Goal: Information Seeking & Learning: Learn about a topic

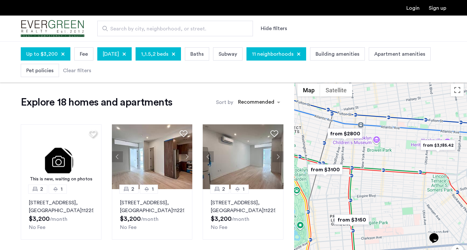
click at [151, 29] on span "Search by city, neighborhood, or street." at bounding box center [172, 29] width 124 height 8
click at [151, 29] on input "Search by city, neighborhood, or street." at bounding box center [175, 29] width 156 height 16
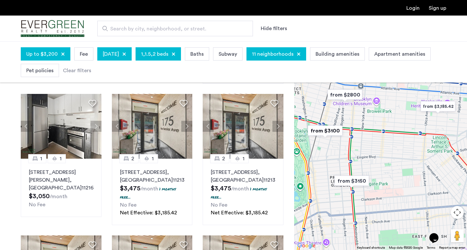
scroll to position [290, 0]
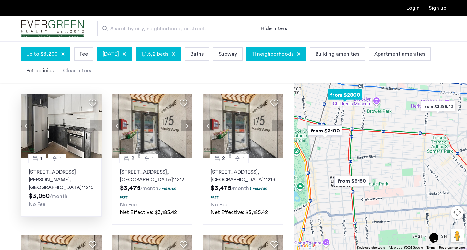
click at [59, 122] on img at bounding box center [61, 126] width 81 height 65
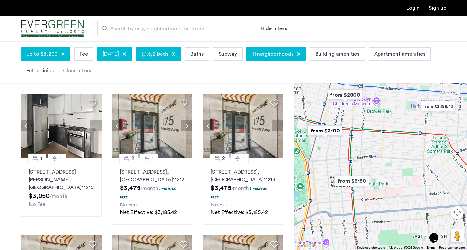
click at [45, 55] on span "Up to $3,200" at bounding box center [41, 54] width 31 height 8
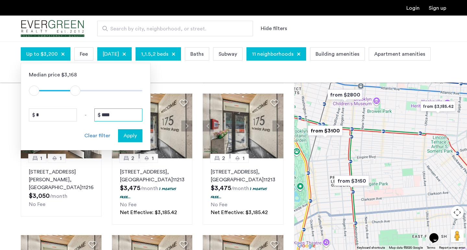
click at [108, 115] on input "****" at bounding box center [118, 115] width 48 height 13
click at [110, 115] on input "****" at bounding box center [118, 115] width 48 height 13
type input "****"
click at [134, 138] on span "Apply" at bounding box center [129, 136] width 13 height 8
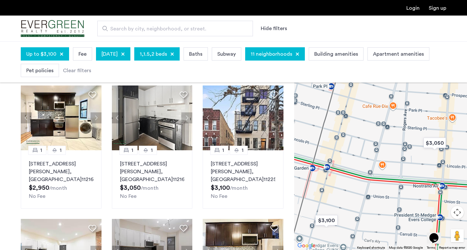
scroll to position [42, 0]
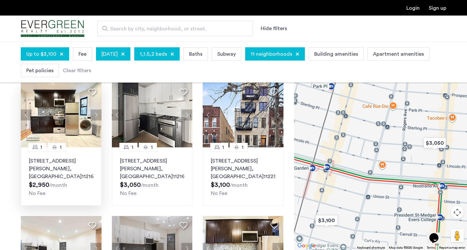
click at [97, 112] on button "Next apartment" at bounding box center [95, 115] width 11 height 11
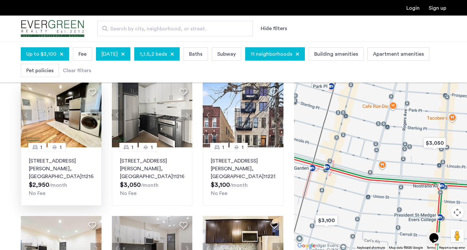
click at [97, 112] on button "Next apartment" at bounding box center [95, 115] width 11 height 11
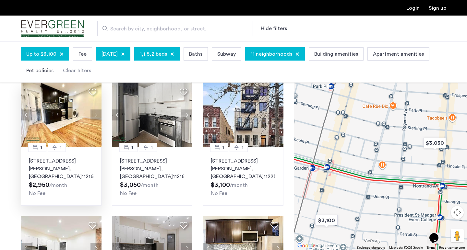
click at [97, 112] on button "Next apartment" at bounding box center [95, 115] width 11 height 11
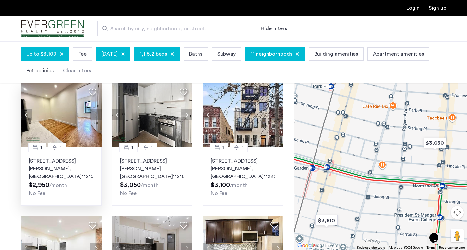
click at [97, 112] on button "Next apartment" at bounding box center [95, 115] width 11 height 11
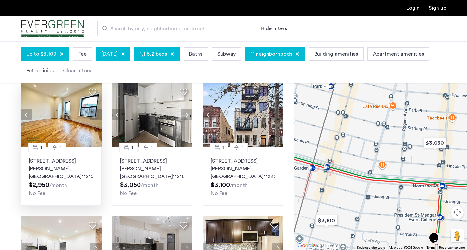
click at [97, 112] on button "Next apartment" at bounding box center [95, 115] width 11 height 11
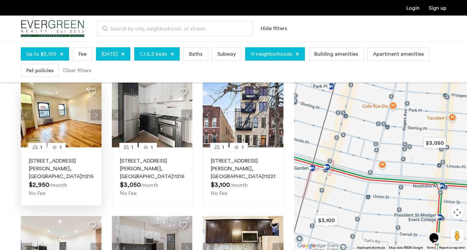
click at [97, 112] on button "Next apartment" at bounding box center [95, 115] width 11 height 11
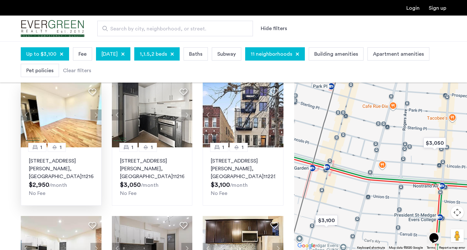
click at [97, 112] on button "Next apartment" at bounding box center [95, 115] width 11 height 11
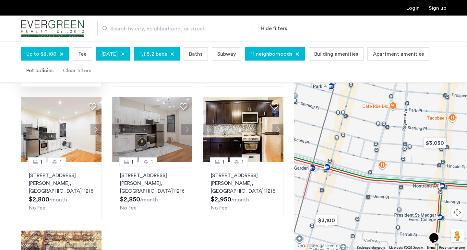
scroll to position [163, 0]
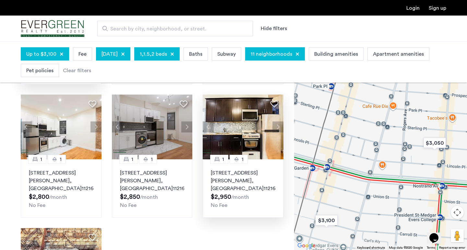
click at [277, 122] on button "Next apartment" at bounding box center [277, 127] width 11 height 11
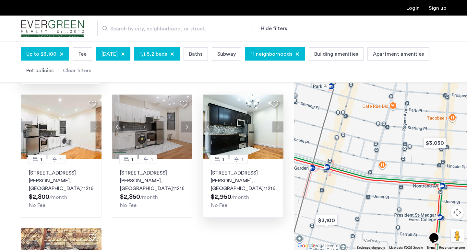
click at [277, 122] on button "Next apartment" at bounding box center [277, 127] width 11 height 11
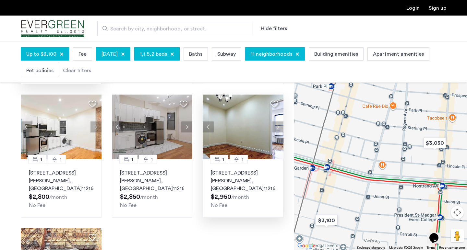
click at [277, 122] on button "Next apartment" at bounding box center [277, 127] width 11 height 11
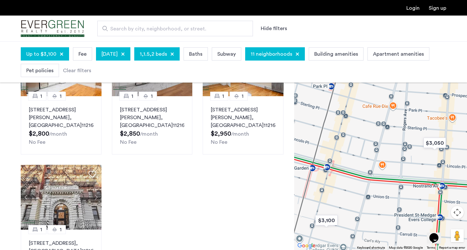
scroll to position [0, 0]
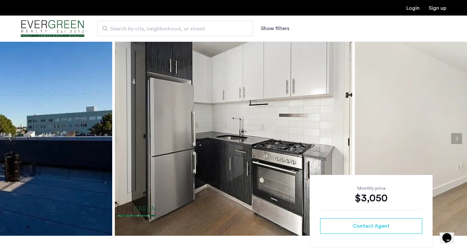
click at [216, 113] on img at bounding box center [233, 138] width 237 height 194
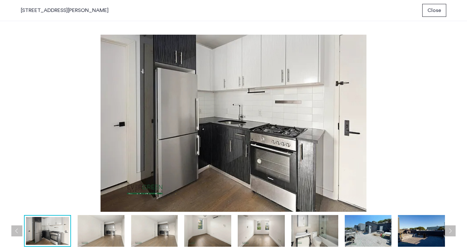
click at [91, 233] on img at bounding box center [100, 231] width 47 height 32
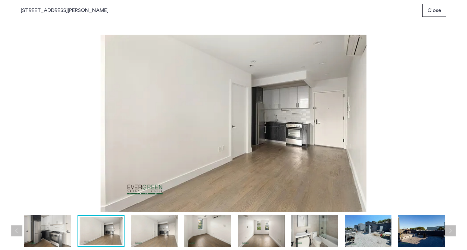
click at [149, 231] on img at bounding box center [154, 231] width 47 height 32
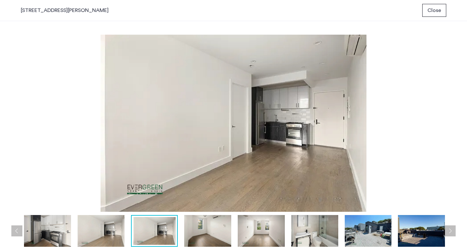
click at [149, 231] on img at bounding box center [154, 231] width 43 height 28
click at [203, 228] on img at bounding box center [207, 231] width 47 height 32
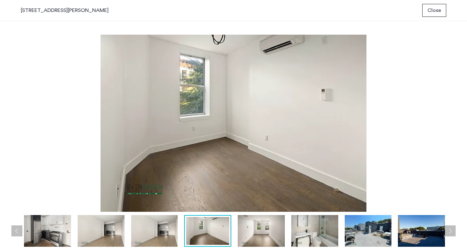
click at [245, 226] on img at bounding box center [261, 231] width 47 height 32
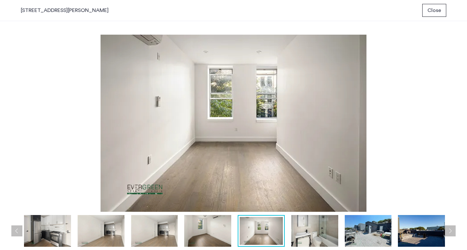
click at [311, 228] on img at bounding box center [314, 231] width 47 height 32
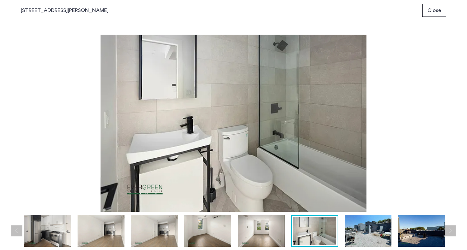
click at [357, 228] on img at bounding box center [367, 231] width 47 height 32
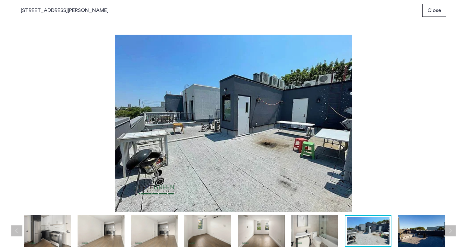
click at [426, 233] on img at bounding box center [421, 231] width 47 height 32
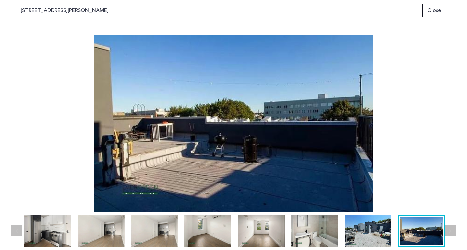
click at [455, 230] on div "prev next prev next" at bounding box center [233, 135] width 467 height 229
click at [451, 231] on button "Next apartment" at bounding box center [449, 231] width 11 height 11
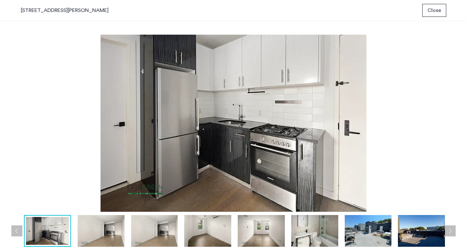
click at [451, 231] on button "Next apartment" at bounding box center [449, 231] width 11 height 11
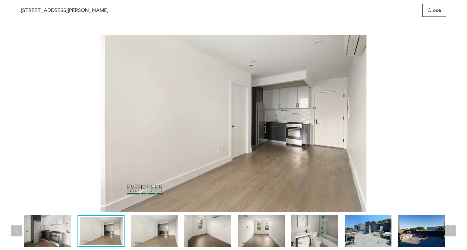
click at [426, 5] on button "Close" at bounding box center [434, 10] width 24 height 13
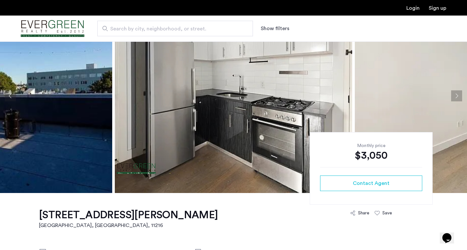
scroll to position [26, 0]
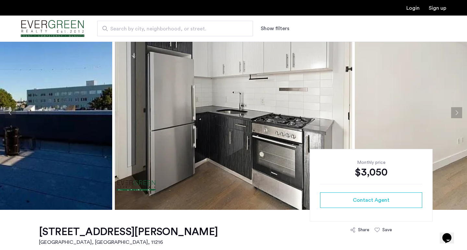
click at [440, 135] on img at bounding box center [473, 113] width 237 height 194
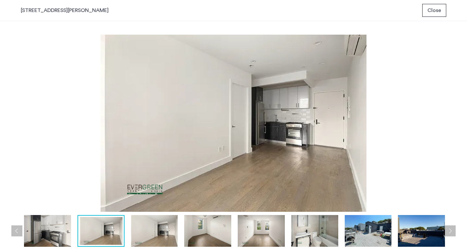
click at [158, 231] on img at bounding box center [154, 231] width 47 height 32
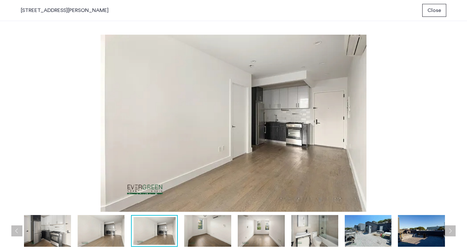
click at [158, 231] on img at bounding box center [154, 231] width 43 height 28
click at [102, 236] on img at bounding box center [100, 231] width 47 height 32
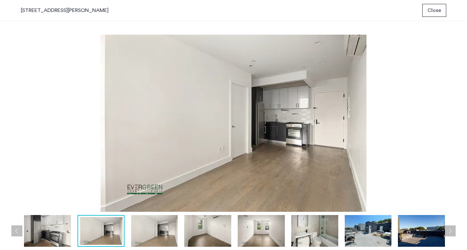
click at [147, 236] on img at bounding box center [154, 231] width 47 height 32
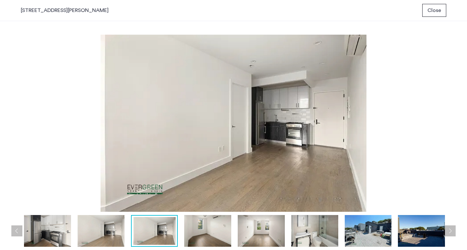
click at [202, 235] on img at bounding box center [207, 231] width 47 height 32
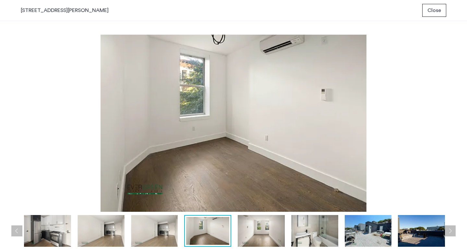
click at [252, 235] on img at bounding box center [261, 231] width 47 height 32
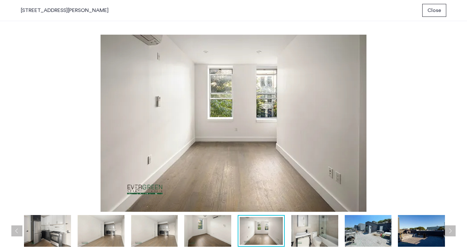
click at [304, 230] on img at bounding box center [314, 231] width 47 height 32
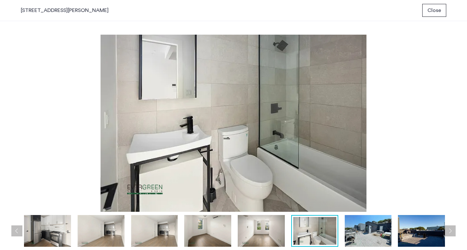
click at [353, 229] on img at bounding box center [367, 231] width 47 height 32
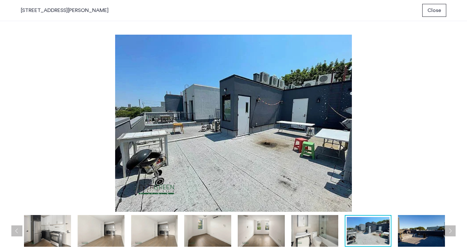
click at [220, 232] on img at bounding box center [207, 231] width 47 height 32
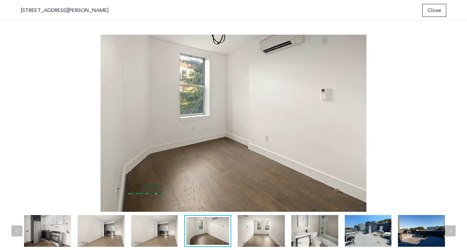
click at [154, 229] on img at bounding box center [154, 231] width 47 height 32
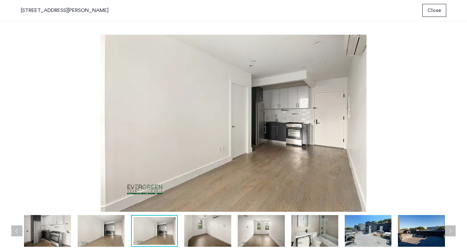
click at [90, 235] on img at bounding box center [100, 231] width 47 height 32
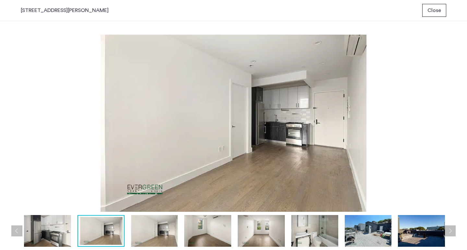
click at [61, 228] on img at bounding box center [47, 231] width 47 height 32
